Goal: Find specific page/section: Find specific page/section

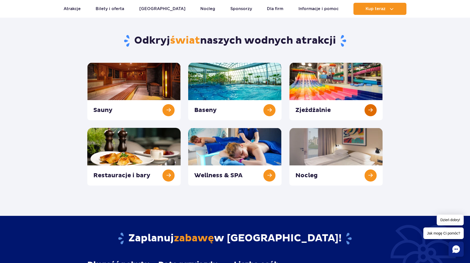
scroll to position [25, 0]
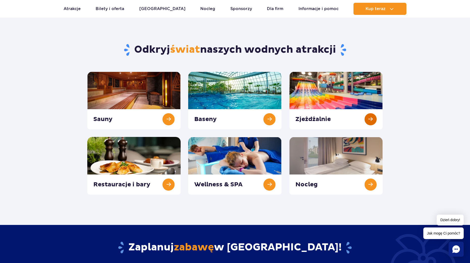
drag, startPoint x: 370, startPoint y: 111, endPoint x: 371, endPoint y: 116, distance: 5.2
click at [371, 117] on link at bounding box center [336, 101] width 93 height 58
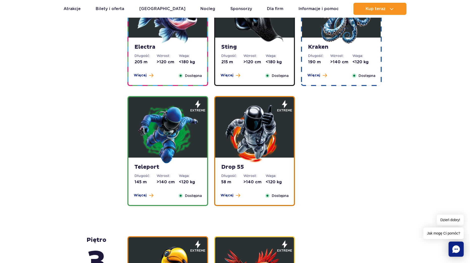
scroll to position [606, 0]
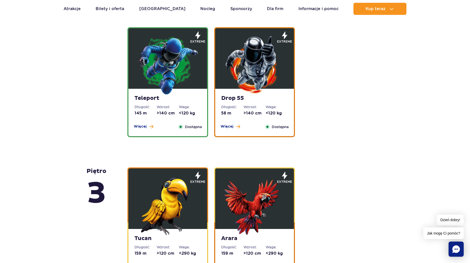
click at [142, 66] on img at bounding box center [168, 65] width 61 height 61
click at [141, 128] on span "Więcej" at bounding box center [140, 126] width 13 height 5
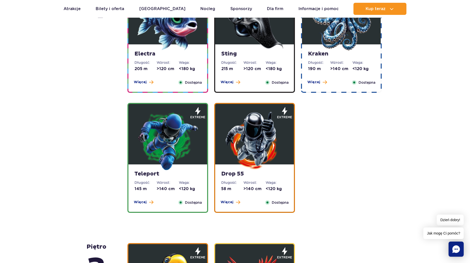
click at [166, 162] on img at bounding box center [168, 140] width 61 height 61
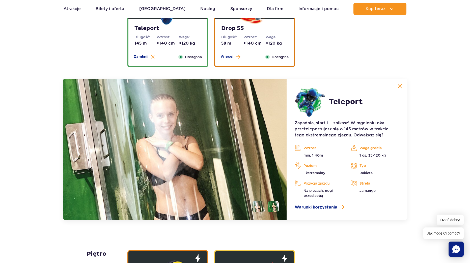
scroll to position [649, 0]
